Goal: Information Seeking & Learning: Find specific fact

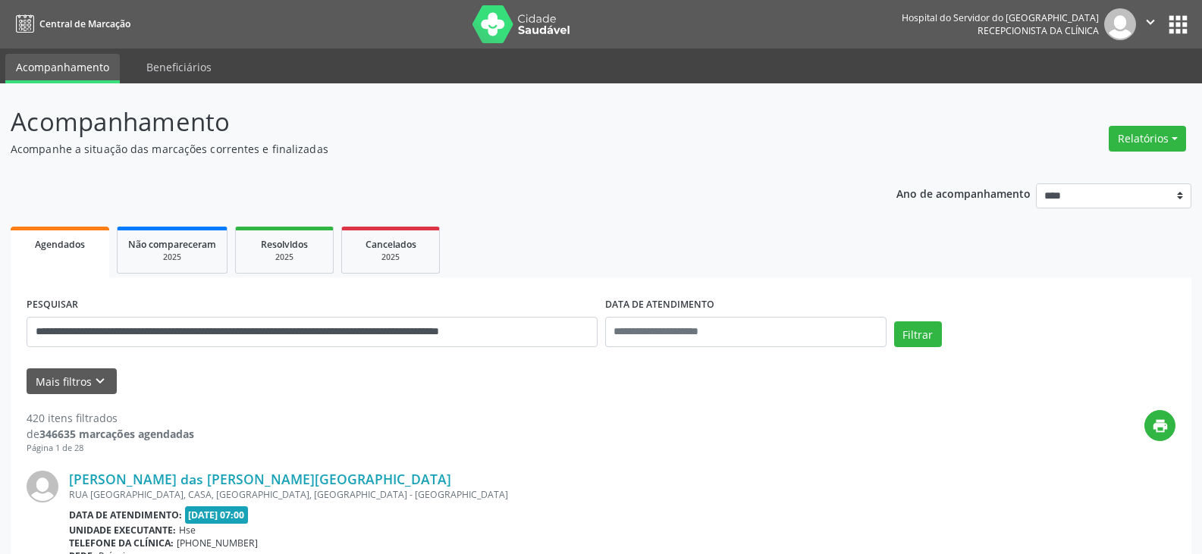
drag, startPoint x: 344, startPoint y: 336, endPoint x: 158, endPoint y: 331, distance: 186.6
click at [158, 331] on input "**********" at bounding box center [312, 332] width 571 height 30
type input "**********"
click at [894, 321] on button "Filtrar" at bounding box center [918, 334] width 48 height 26
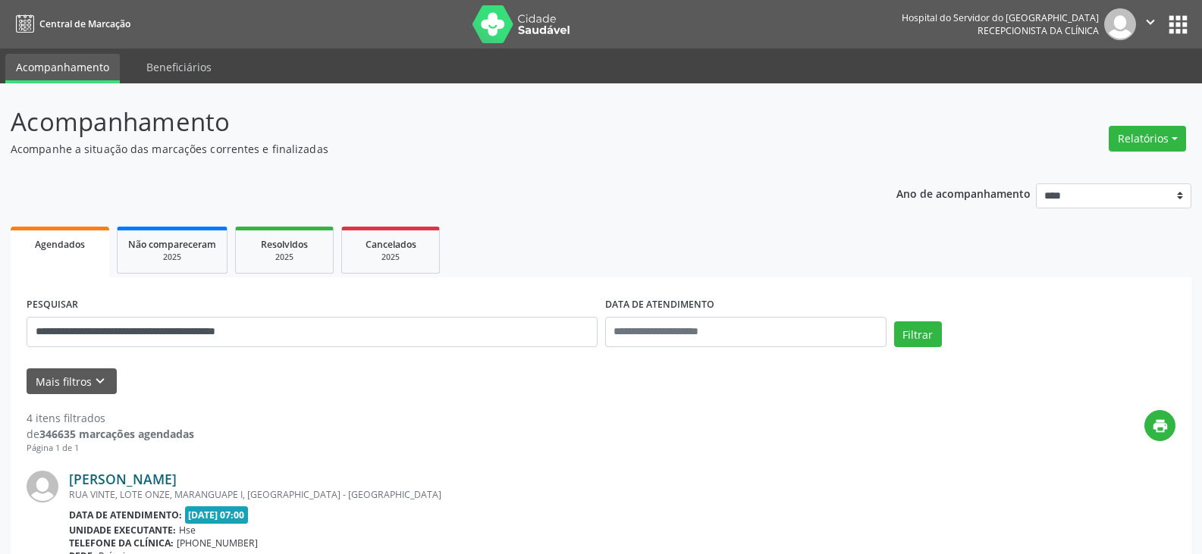
click at [177, 472] on link "Mario Normando Nunes de Oliveira" at bounding box center [123, 479] width 108 height 17
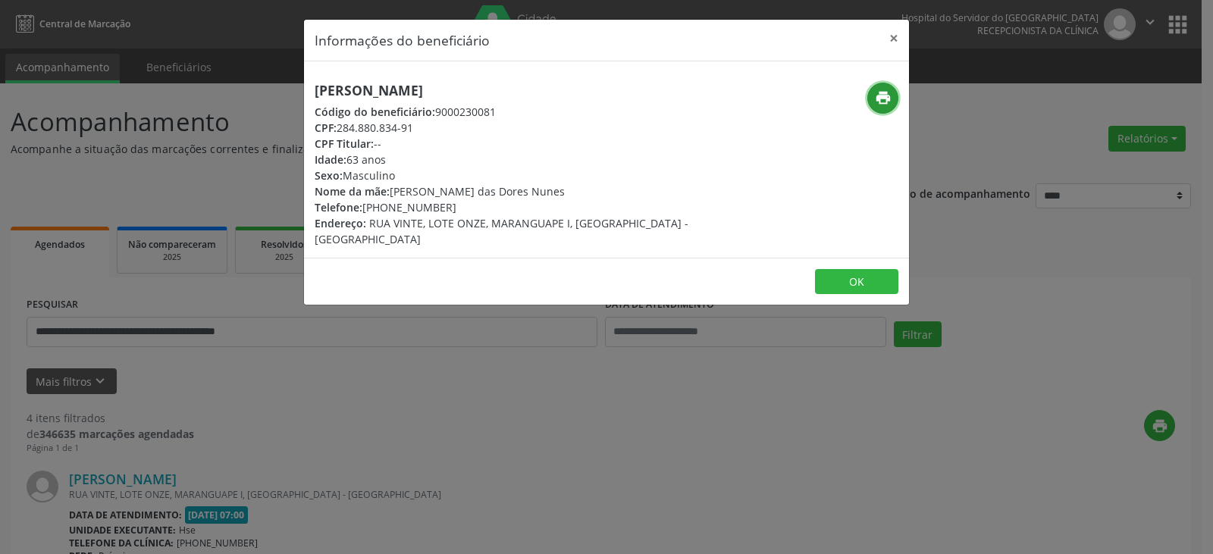
click at [882, 86] on button "print" at bounding box center [882, 98] width 31 height 31
drag, startPoint x: 459, startPoint y: 200, endPoint x: 390, endPoint y: 196, distance: 68.3
click at [390, 196] on div "Mario Normando Nunes de Oliveira Código do beneficiário: 9000230081 CPF: 284.88…" at bounding box center [506, 165] width 382 height 165
click at [494, 178] on div "Sexo: Masculino" at bounding box center [506, 176] width 382 height 16
drag, startPoint x: 446, startPoint y: 207, endPoint x: 386, endPoint y: 205, distance: 59.9
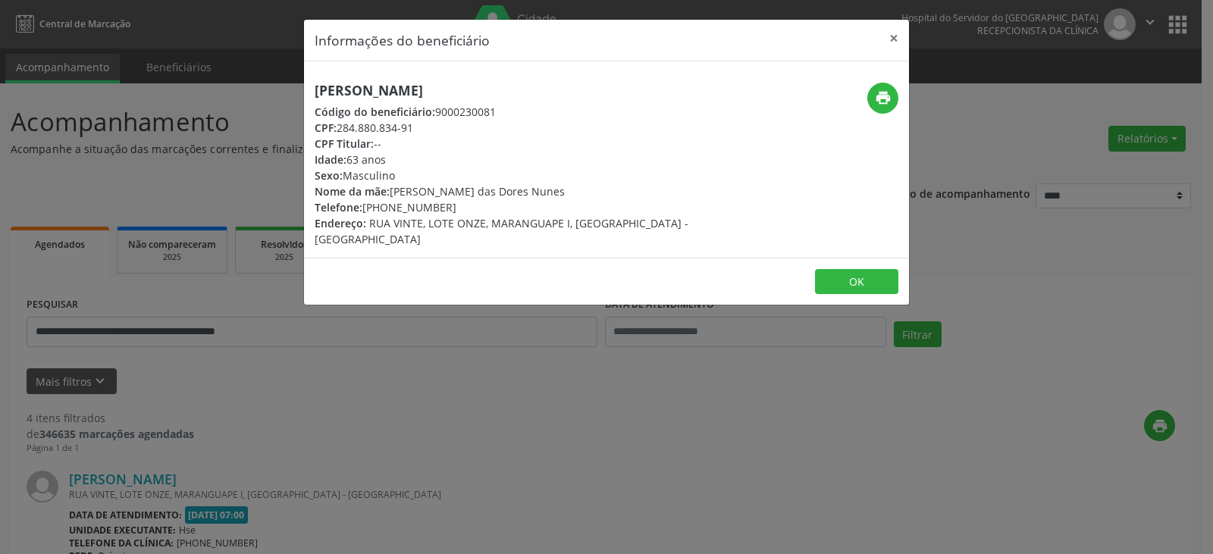
click at [386, 205] on div "Telefone: (81) 98728-3818" at bounding box center [506, 207] width 382 height 16
copy div "98728-3818"
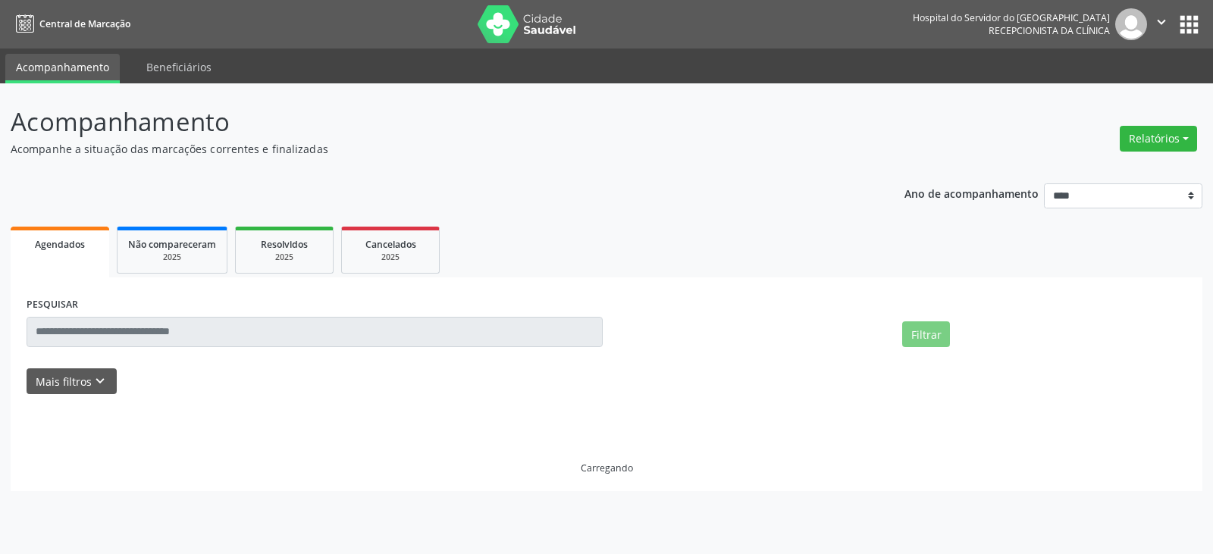
select select "*"
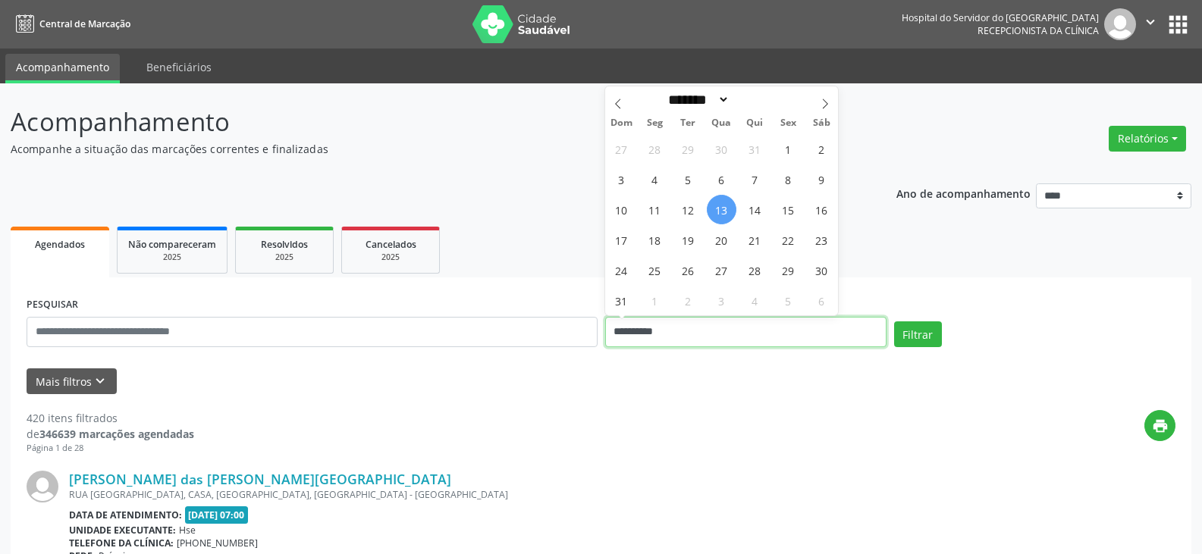
click at [717, 334] on input "**********" at bounding box center [745, 332] width 281 height 30
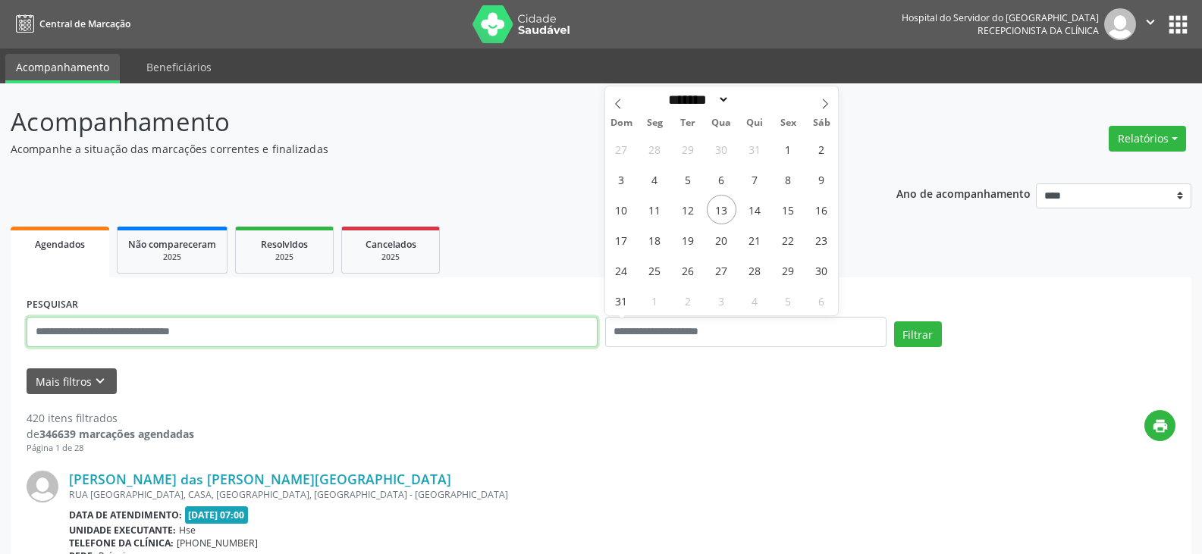
click at [465, 346] on input "text" at bounding box center [312, 332] width 571 height 30
paste input "**********"
type input "**********"
click at [894, 321] on button "Filtrar" at bounding box center [918, 334] width 48 height 26
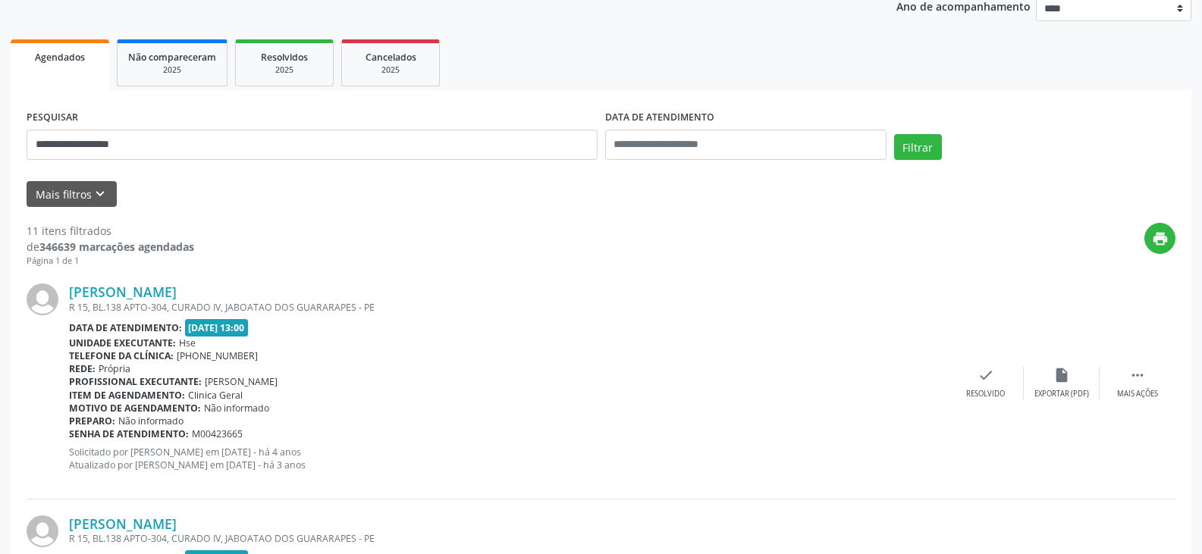
scroll to position [227, 0]
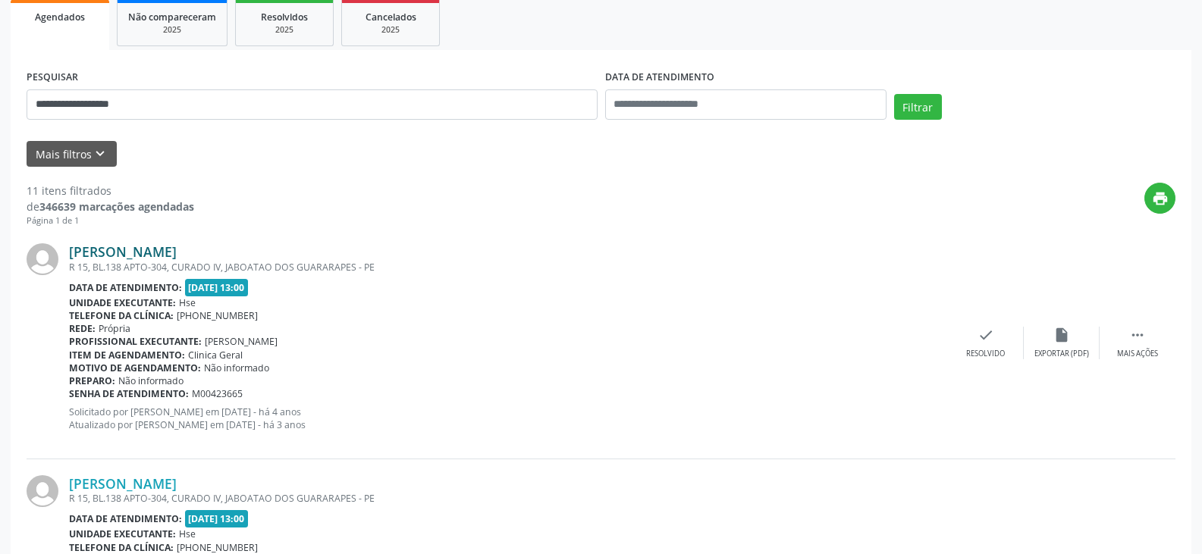
click at [177, 255] on link "[PERSON_NAME]" at bounding box center [123, 251] width 108 height 17
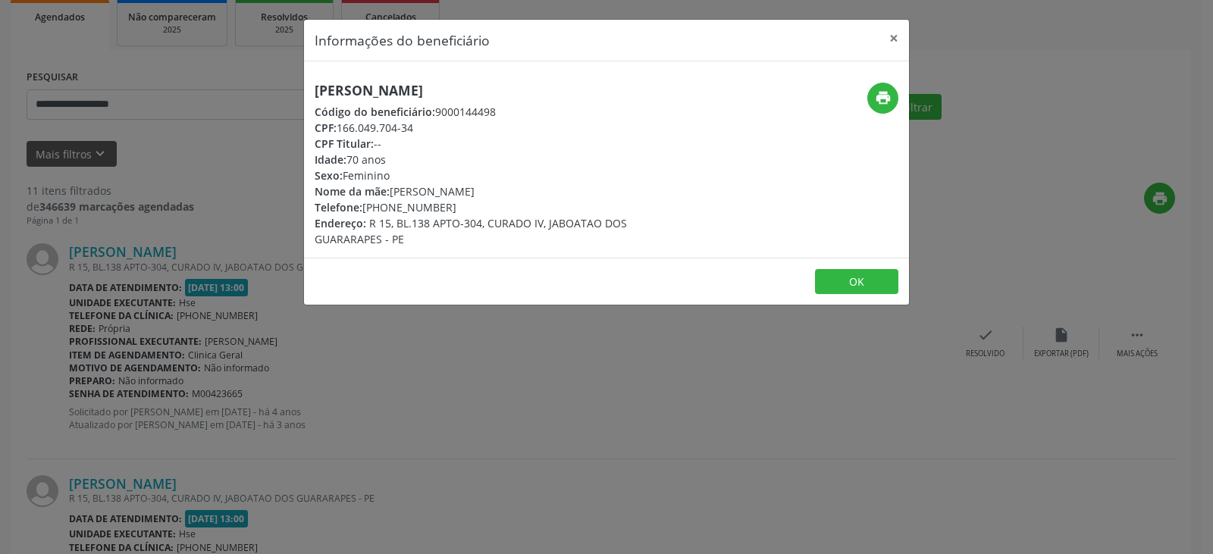
drag, startPoint x: 480, startPoint y: 86, endPoint x: 306, endPoint y: 86, distance: 173.6
click at [306, 86] on div "[PERSON_NAME] Código do beneficiário: 9000144498 CPF: 166.049.704-34 CPF Titula…" at bounding box center [505, 165] width 403 height 165
drag, startPoint x: 431, startPoint y: 127, endPoint x: 341, endPoint y: 126, distance: 90.2
click at [341, 126] on div "CPF: 166.049.704-34" at bounding box center [506, 128] width 382 height 16
copy div "166.049.704-34"
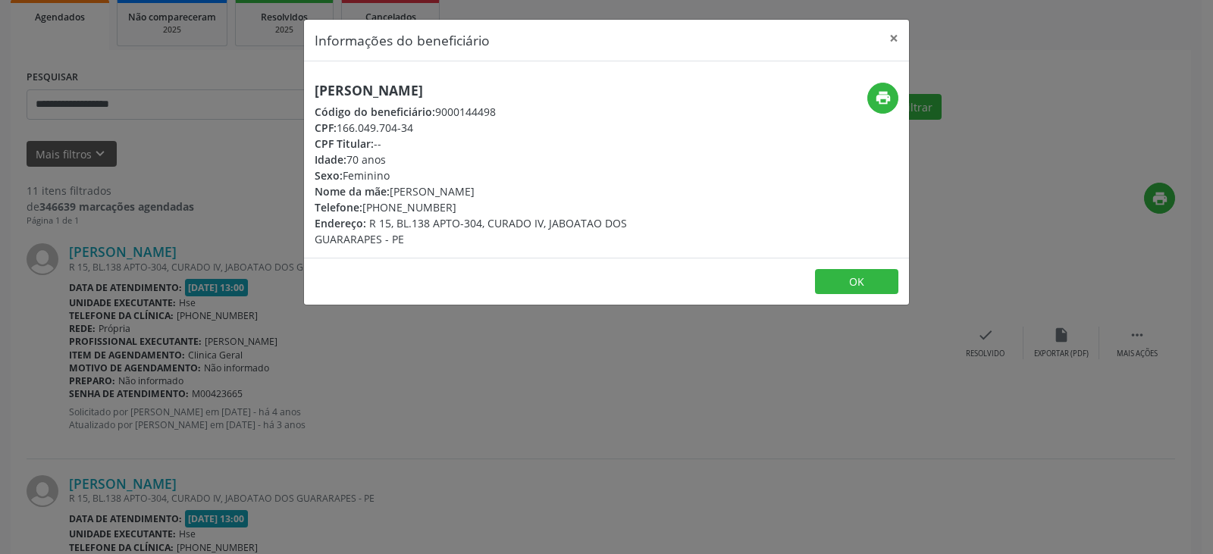
drag, startPoint x: 443, startPoint y: 209, endPoint x: 386, endPoint y: 209, distance: 56.9
click at [386, 209] on div "Telefone: [PHONE_NUMBER]" at bounding box center [506, 207] width 382 height 16
copy div "98785-8611"
drag, startPoint x: 856, startPoint y: 96, endPoint x: 871, endPoint y: 96, distance: 15.2
click at [864, 96] on div "print" at bounding box center [808, 98] width 180 height 31
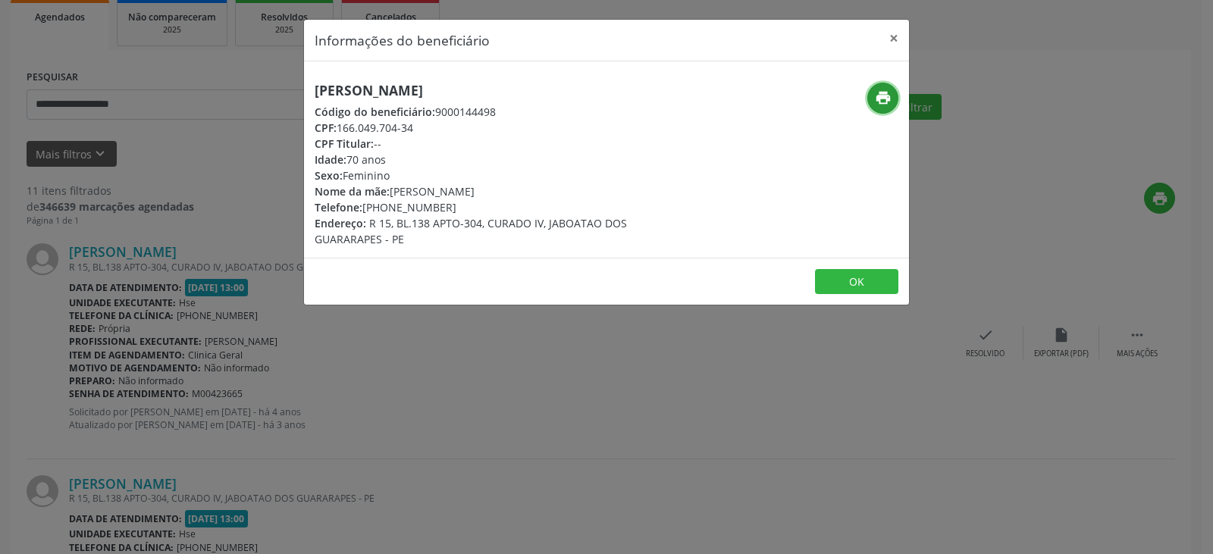
click at [876, 96] on icon "print" at bounding box center [883, 97] width 17 height 17
drag, startPoint x: 900, startPoint y: 33, endPoint x: 518, endPoint y: 90, distance: 386.3
click at [899, 33] on button "×" at bounding box center [894, 38] width 30 height 37
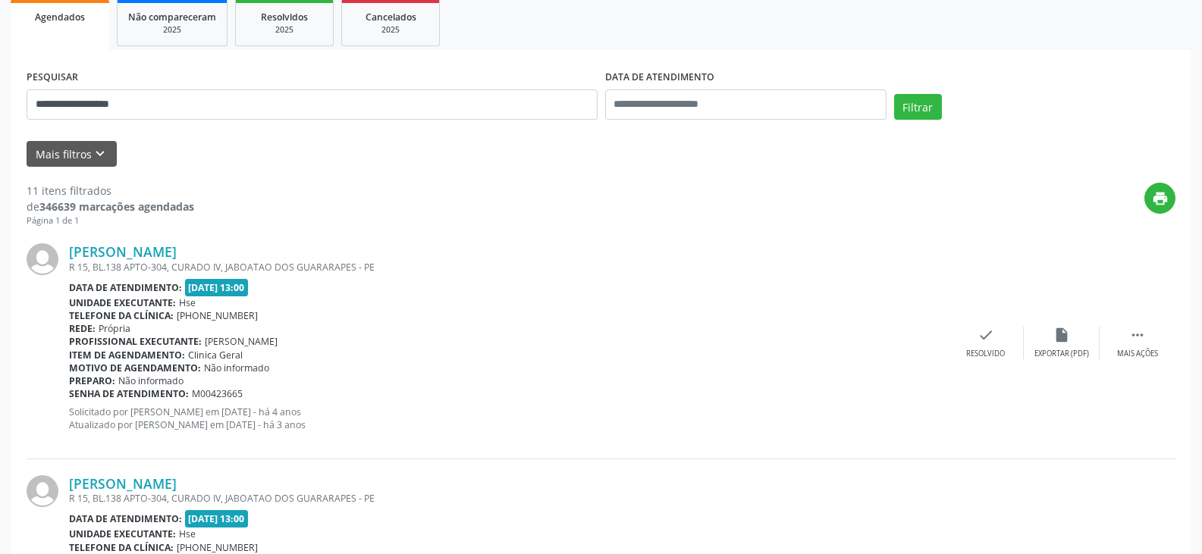
click at [485, 86] on div "**********" at bounding box center [312, 98] width 578 height 64
click at [482, 99] on input "**********" at bounding box center [312, 104] width 571 height 30
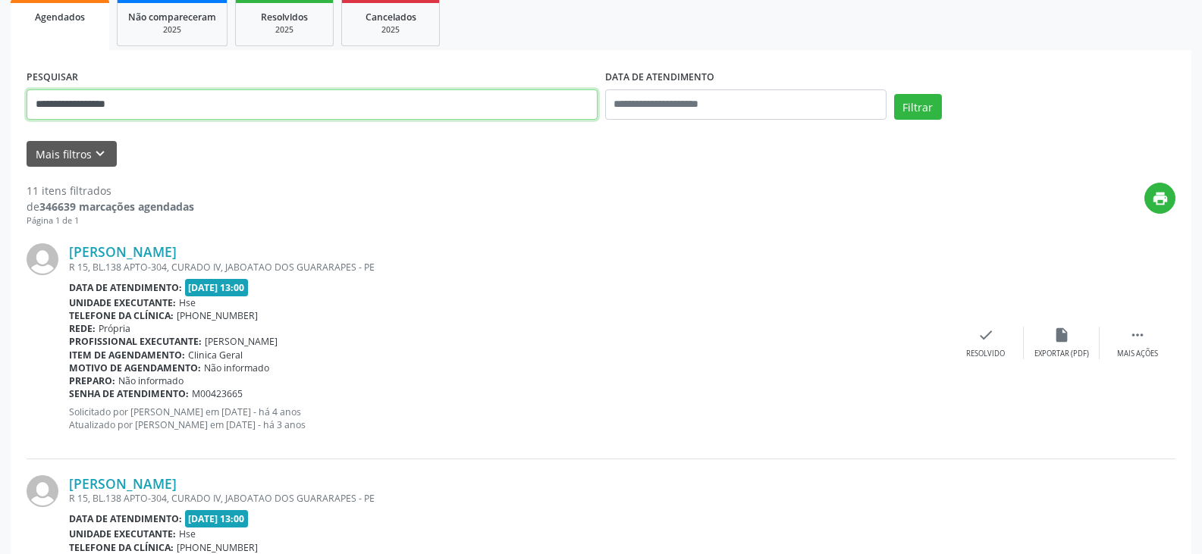
click at [894, 94] on button "Filtrar" at bounding box center [918, 107] width 48 height 26
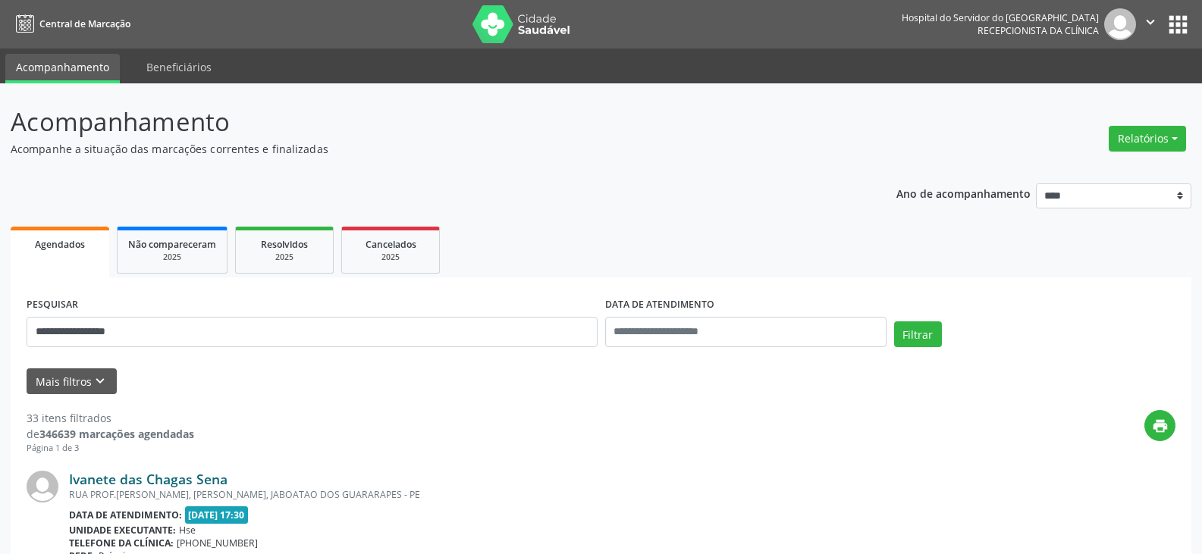
click at [209, 478] on link "Ivanete das Chagas Sena" at bounding box center [148, 479] width 158 height 17
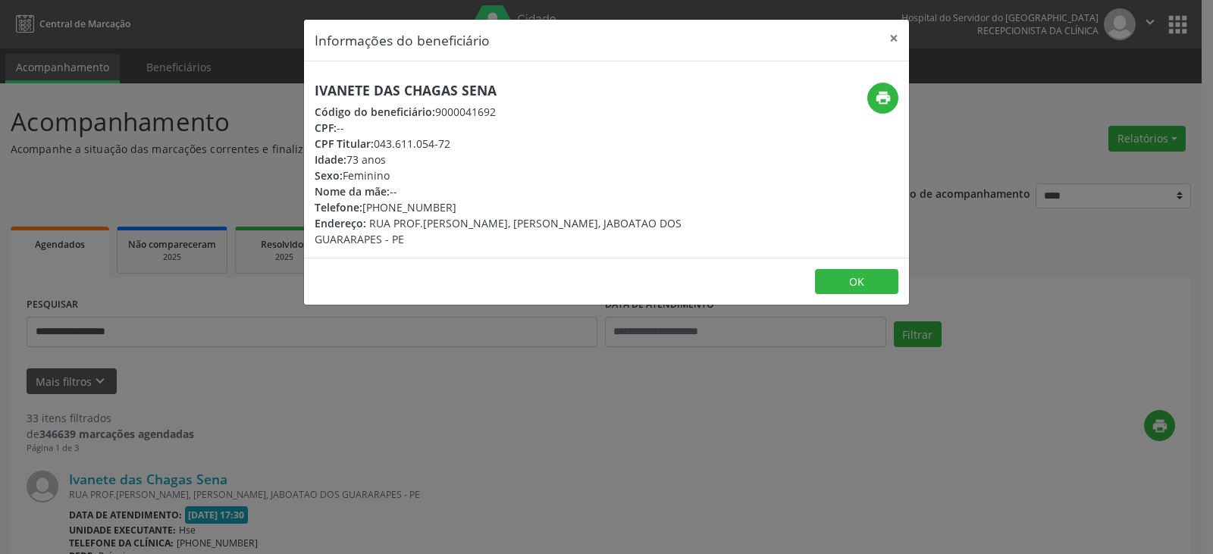
drag, startPoint x: 528, startPoint y: 84, endPoint x: 290, endPoint y: 80, distance: 238.8
click at [290, 80] on div "Informações do beneficiário × Ivanete das Chagas Sena Código do beneficiário: 9…" at bounding box center [606, 277] width 1213 height 554
copy h5 "Ivanete das Chagas Sena"
drag, startPoint x: 458, startPoint y: 145, endPoint x: 376, endPoint y: 140, distance: 82.0
click at [376, 140] on div "CPF Titular: 043.611.054-72" at bounding box center [506, 144] width 382 height 16
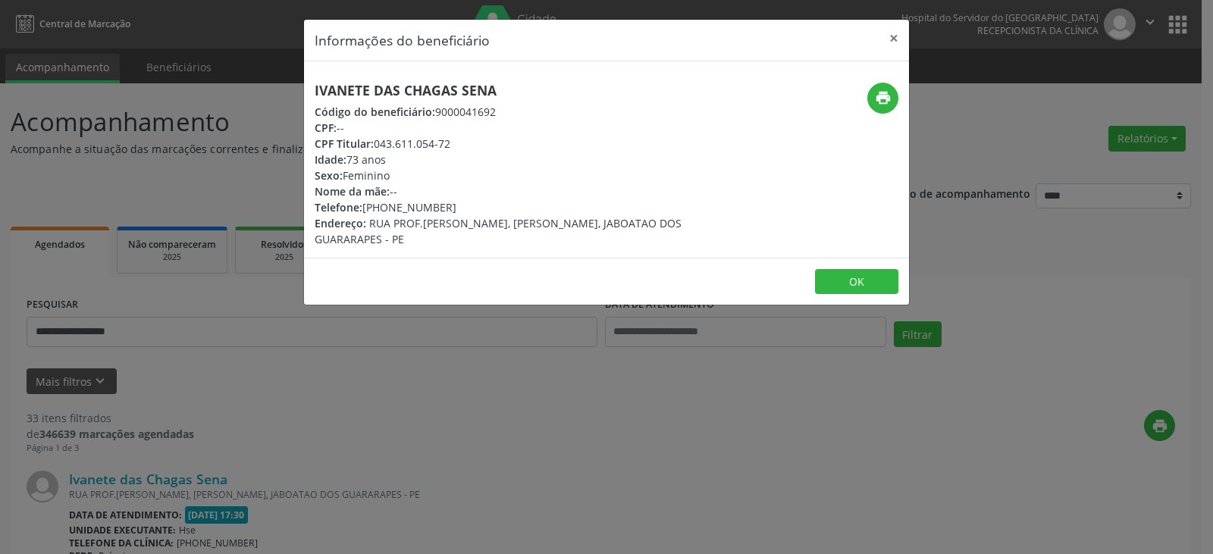
copy div "043.611.054-72"
drag, startPoint x: 446, startPoint y: 207, endPoint x: 385, endPoint y: 206, distance: 60.7
click at [385, 206] on div "Telefone: [PHONE_NUMBER]" at bounding box center [506, 207] width 382 height 16
copy div "98625-7664"
click at [885, 80] on div "Ivanete das Chagas Sena Código do beneficiário: 9000041692 CPF: -- CPF Titular:…" at bounding box center [606, 159] width 605 height 196
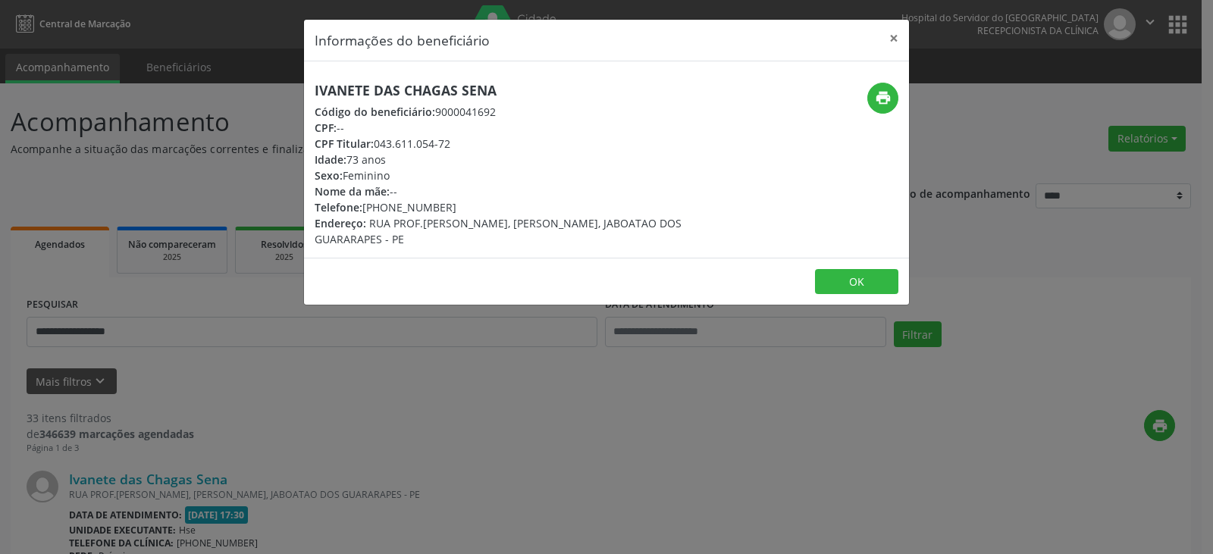
click at [888, 81] on div "Ivanete das Chagas Sena Código do beneficiário: 9000041692 CPF: -- CPF Titular:…" at bounding box center [606, 159] width 605 height 196
click at [883, 106] on icon "print" at bounding box center [883, 97] width 17 height 17
drag, startPoint x: 472, startPoint y: 139, endPoint x: 377, endPoint y: 143, distance: 94.8
click at [377, 143] on div "CPF Titular: 043.611.054-72" at bounding box center [506, 144] width 382 height 16
copy div "043.611.054-72"
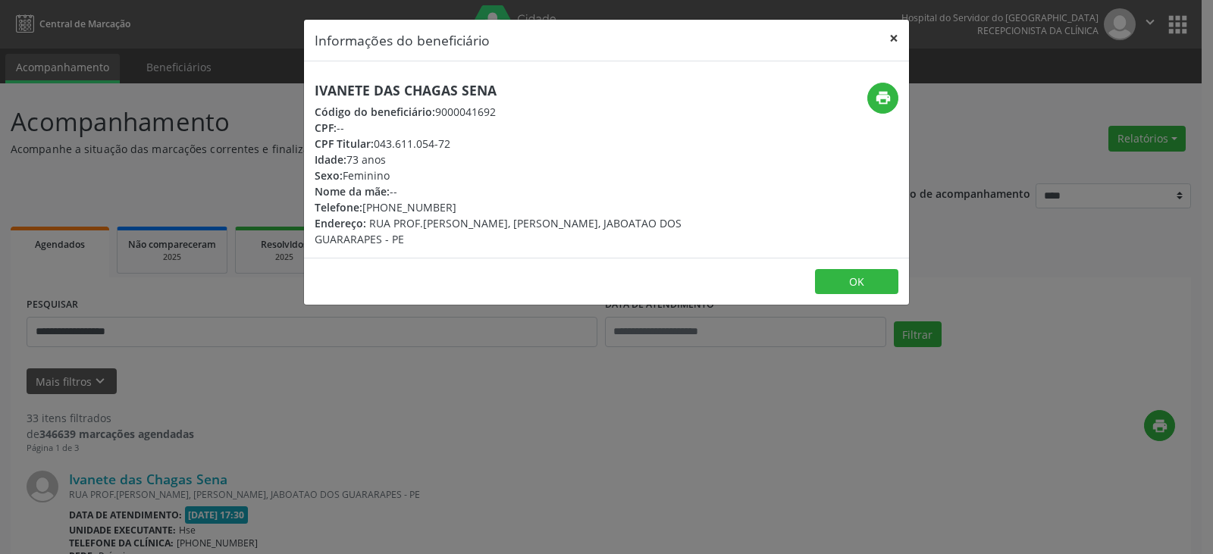
click at [901, 34] on button "×" at bounding box center [894, 38] width 30 height 37
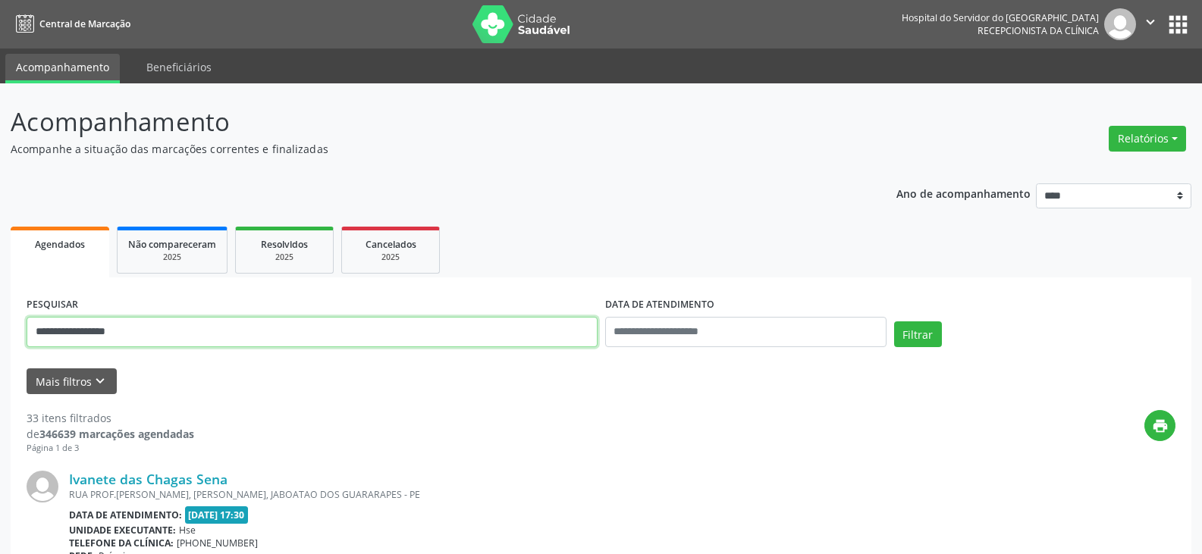
click at [307, 328] on input "**********" at bounding box center [312, 332] width 571 height 30
paste input "text"
click at [894, 321] on button "Filtrar" at bounding box center [918, 334] width 48 height 26
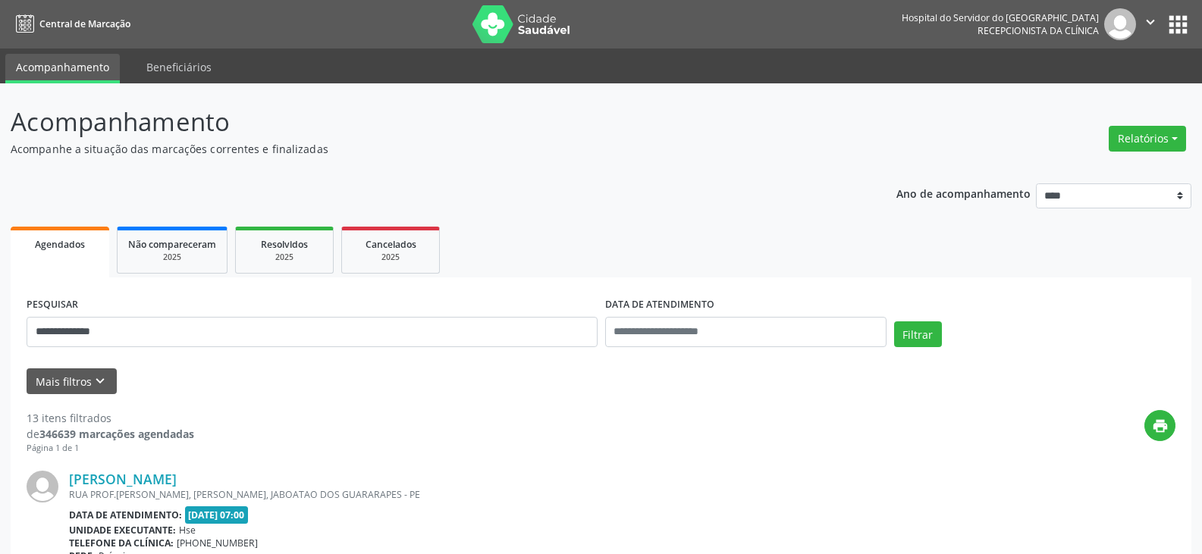
click at [177, 478] on link "[PERSON_NAME]" at bounding box center [123, 479] width 108 height 17
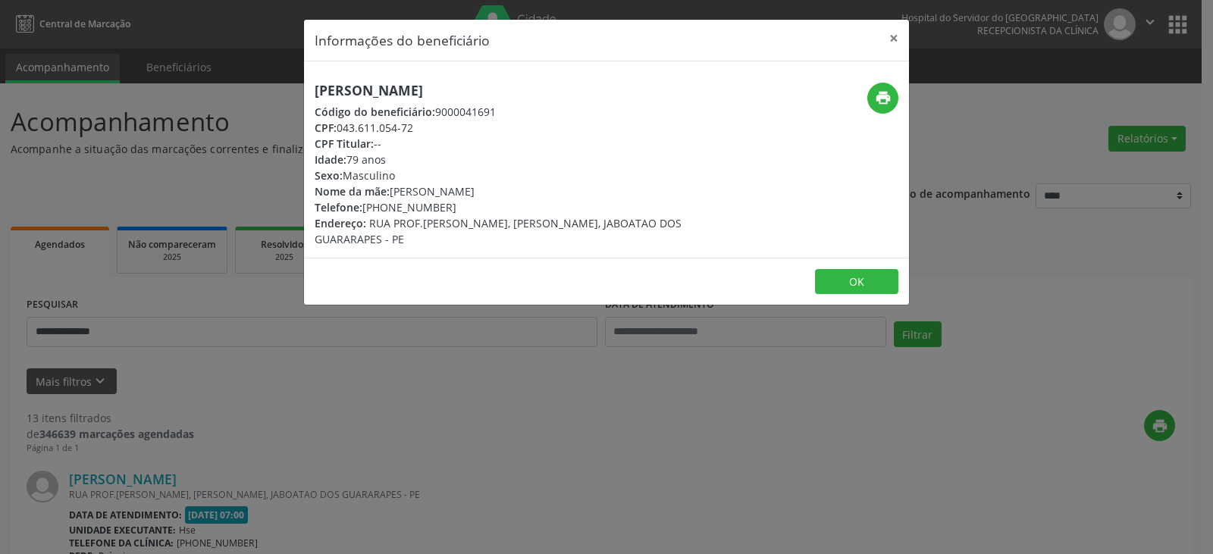
drag, startPoint x: 537, startPoint y: 84, endPoint x: 230, endPoint y: 100, distance: 308.2
click at [230, 100] on div "Informações do beneficiário × [PERSON_NAME] Código do beneficiário: 9000041691 …" at bounding box center [606, 277] width 1213 height 554
copy h5 "[PERSON_NAME]"
click at [886, 48] on button "×" at bounding box center [894, 38] width 30 height 37
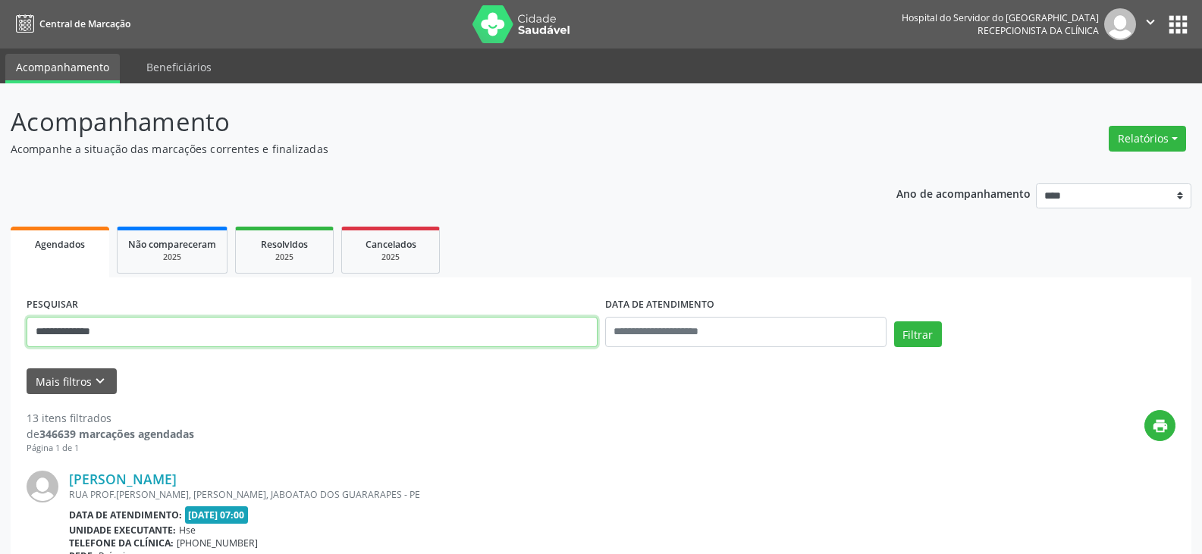
click at [372, 320] on input "**********" at bounding box center [312, 332] width 571 height 30
click at [372, 319] on input "**********" at bounding box center [312, 332] width 571 height 30
paste input "**********"
click at [894, 321] on button "Filtrar" at bounding box center [918, 334] width 48 height 26
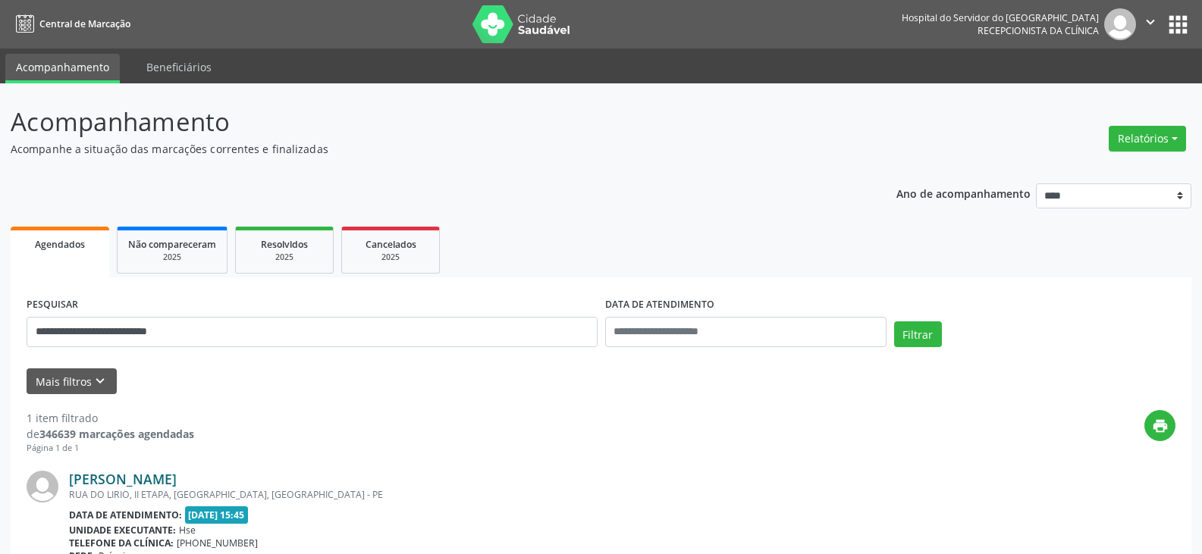
click at [177, 479] on link "[PERSON_NAME]" at bounding box center [123, 479] width 108 height 17
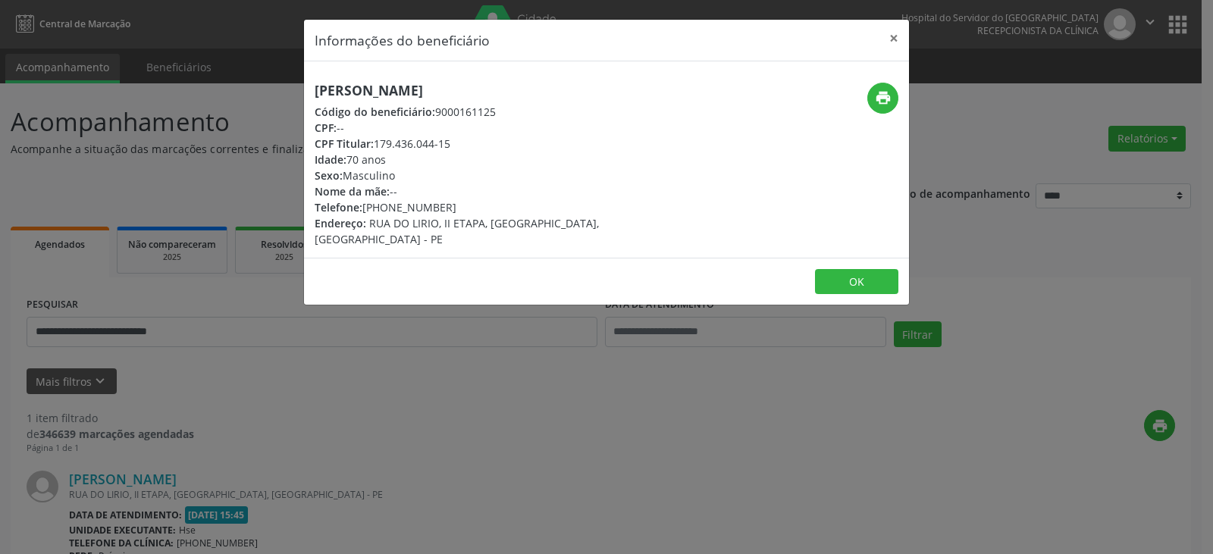
drag, startPoint x: 423, startPoint y: 146, endPoint x: 376, endPoint y: 145, distance: 47.0
click at [376, 145] on div "CPF Titular: 179.436.044-15" at bounding box center [506, 144] width 382 height 16
copy div "179.436.044-15"
click at [901, 30] on button "×" at bounding box center [894, 38] width 30 height 37
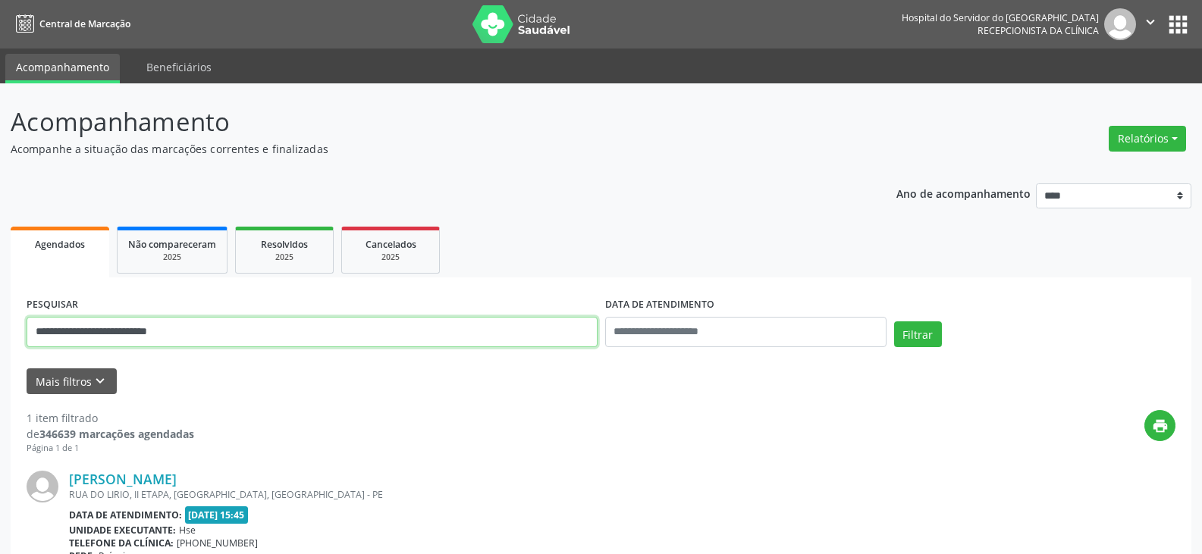
drag, startPoint x: 99, startPoint y: 331, endPoint x: 0, endPoint y: 359, distance: 103.0
click at [0, 359] on div "**********" at bounding box center [601, 397] width 1202 height 629
paste input "text"
type input "**********"
click at [894, 321] on button "Filtrar" at bounding box center [918, 334] width 48 height 26
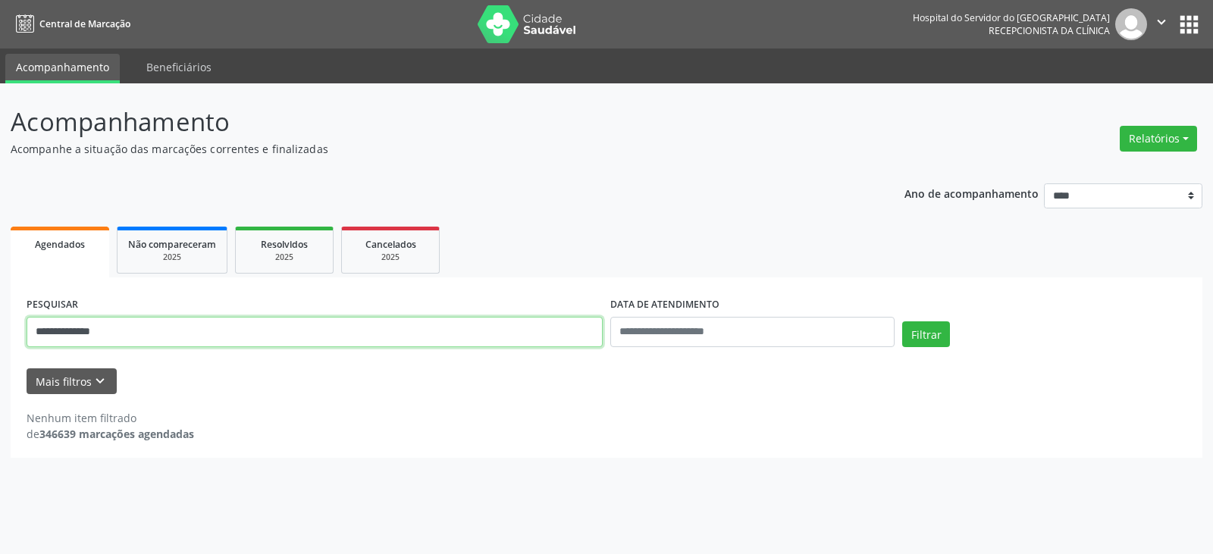
click at [165, 318] on input "**********" at bounding box center [315, 332] width 576 height 30
drag, startPoint x: 122, startPoint y: 312, endPoint x: 0, endPoint y: 318, distance: 122.2
click at [0, 318] on div "**********" at bounding box center [606, 318] width 1213 height 471
type input "**********"
click at [902, 321] on button "Filtrar" at bounding box center [926, 334] width 48 height 26
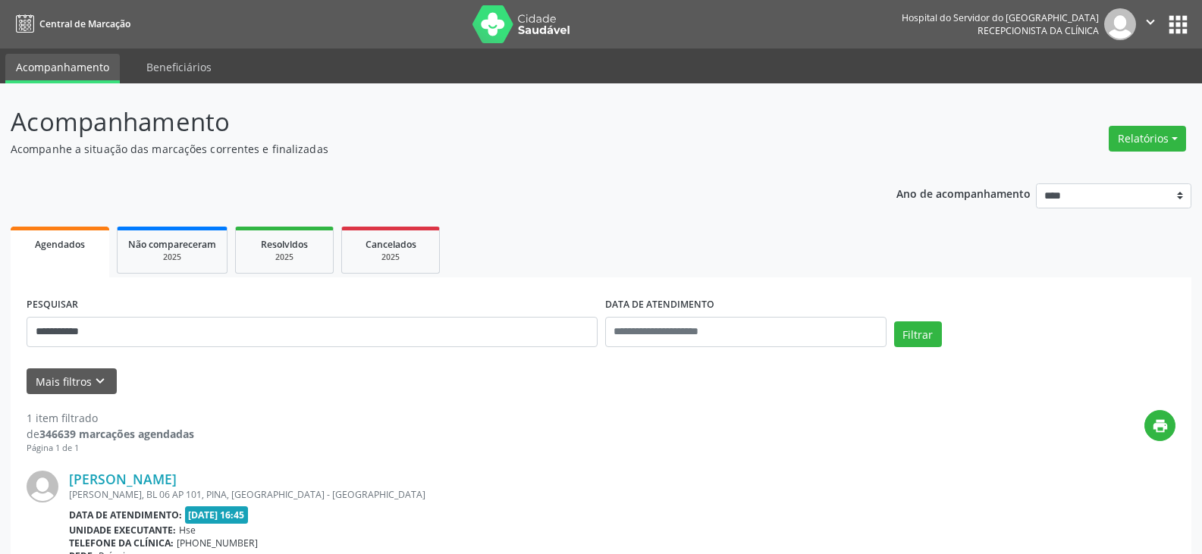
click at [177, 480] on link "[PERSON_NAME]" at bounding box center [123, 479] width 108 height 17
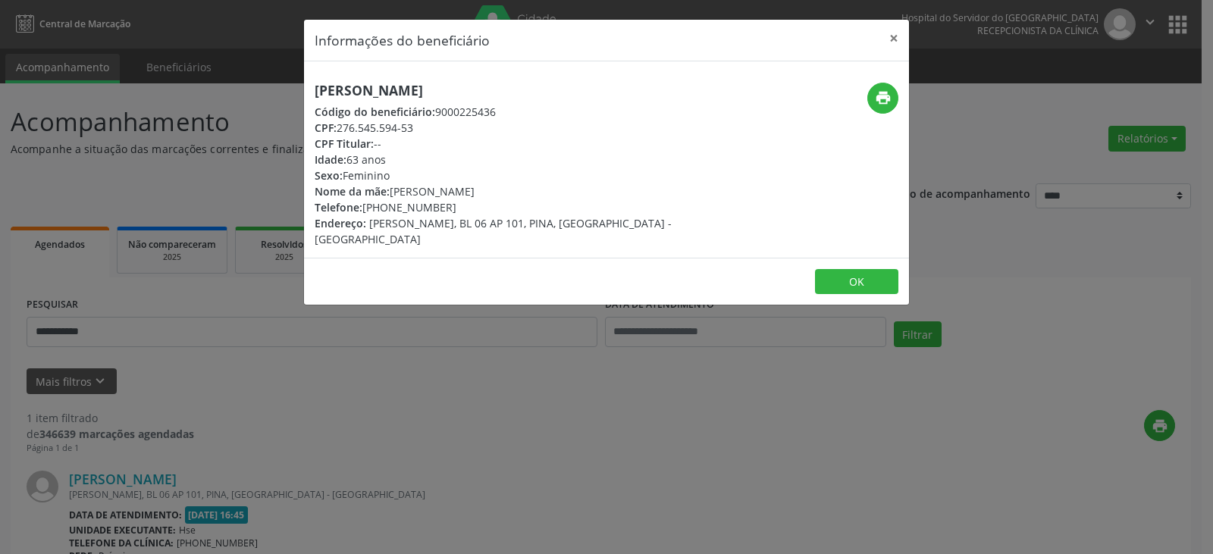
drag, startPoint x: 387, startPoint y: 207, endPoint x: 455, endPoint y: 207, distance: 67.5
click at [455, 207] on div "Telefone: [PHONE_NUMBER]" at bounding box center [506, 207] width 382 height 16
copy div "98910-7001"
drag, startPoint x: 339, startPoint y: 127, endPoint x: 428, endPoint y: 127, distance: 89.5
click at [428, 127] on div "CPF: 276.545.594-53" at bounding box center [506, 128] width 382 height 16
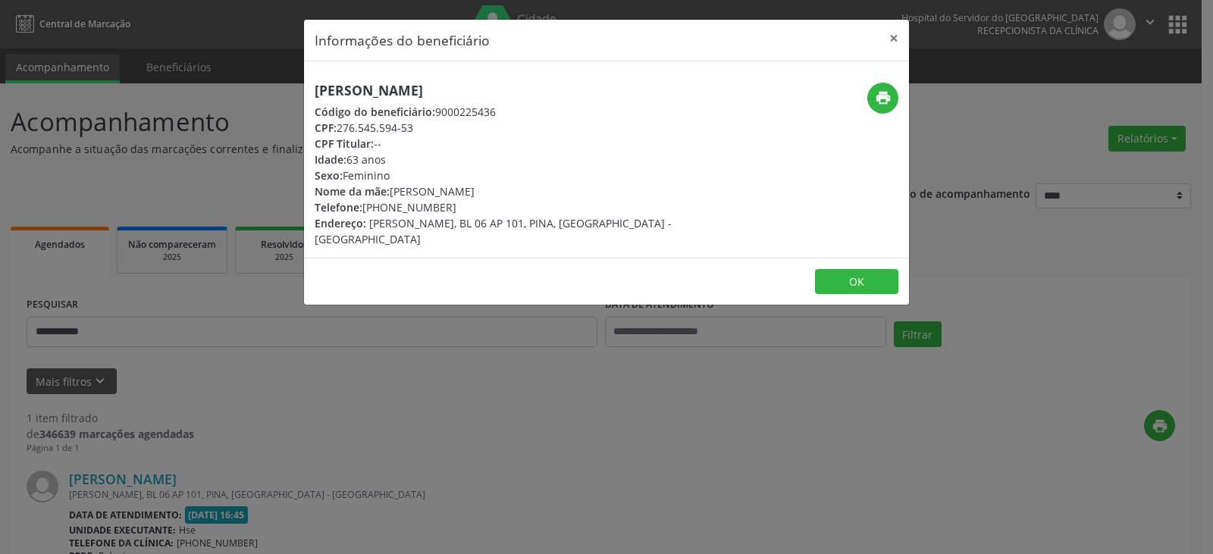
copy div "276.545.594-53"
click at [894, 102] on button "print" at bounding box center [882, 98] width 31 height 31
click at [892, 40] on button "×" at bounding box center [894, 38] width 30 height 37
